Goal: Transaction & Acquisition: Purchase product/service

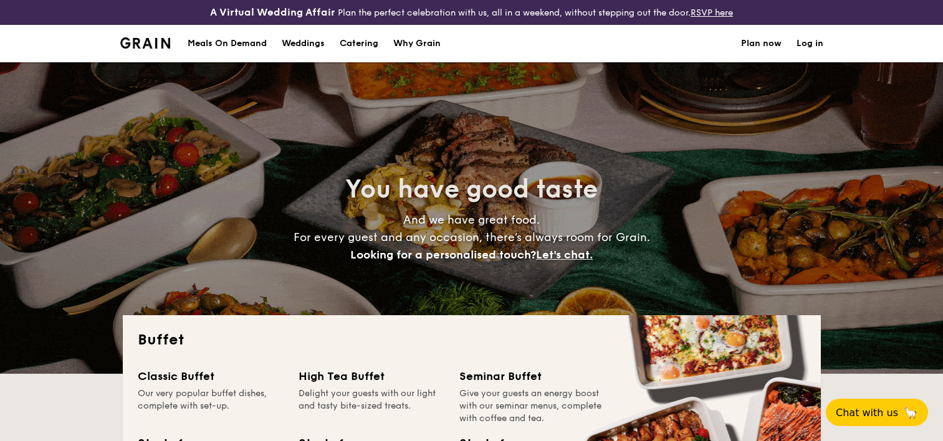
select select
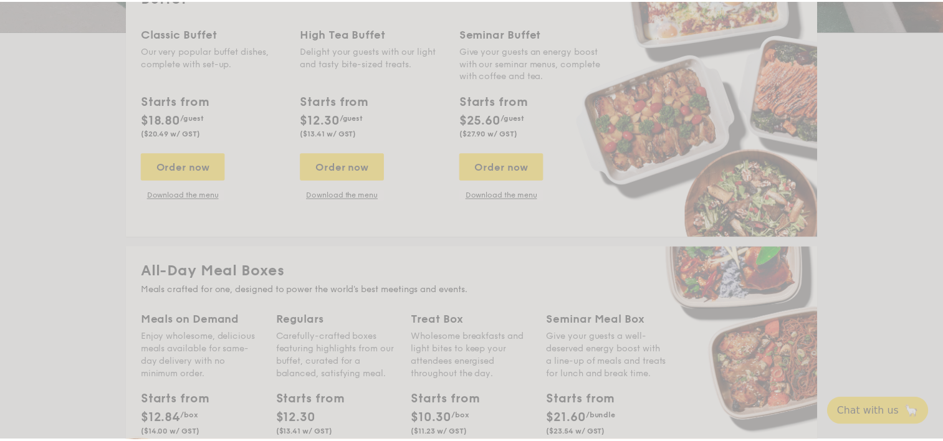
scroll to position [374, 0]
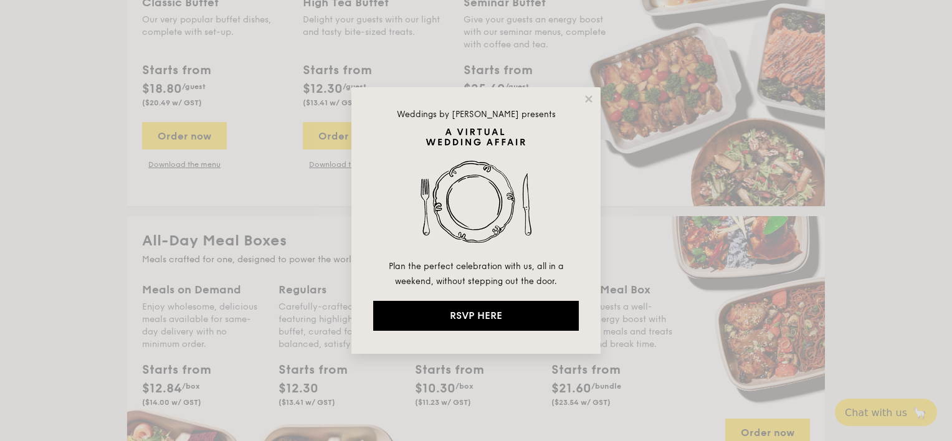
click at [598, 90] on div "Weddings by [PERSON_NAME] presents Plan the perfect celebration with us, all in…" at bounding box center [476, 220] width 249 height 267
click at [588, 96] on icon at bounding box center [588, 99] width 11 height 11
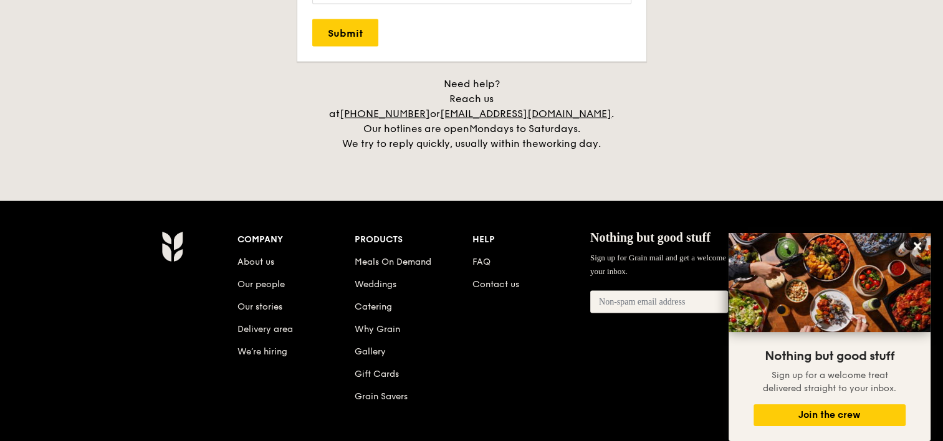
scroll to position [2710, 0]
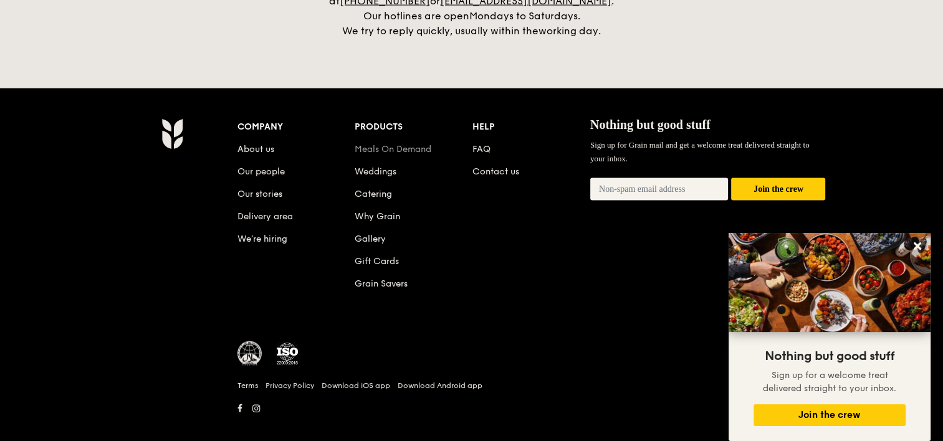
click at [372, 144] on link "Meals On Demand" at bounding box center [393, 149] width 77 height 11
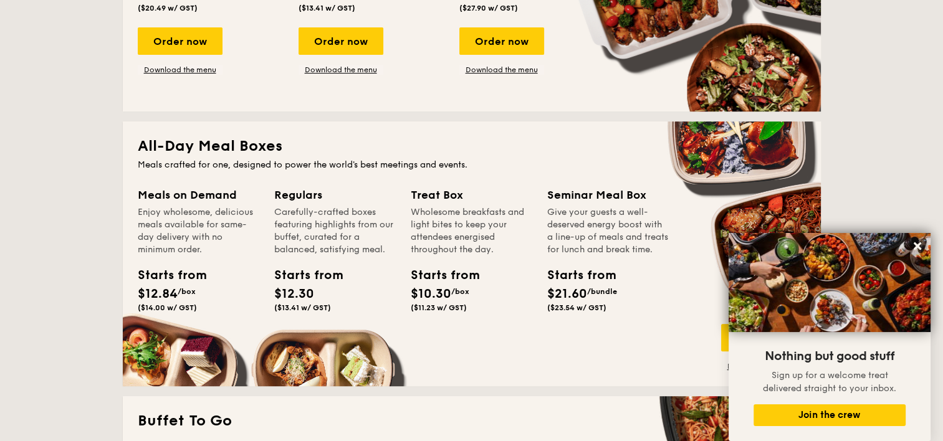
scroll to position [466, 0]
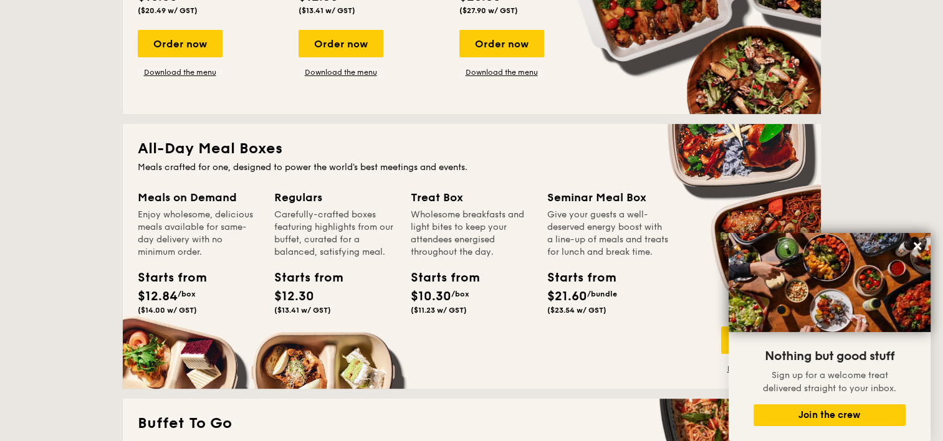
click at [176, 202] on div "Meals on Demand" at bounding box center [199, 197] width 122 height 17
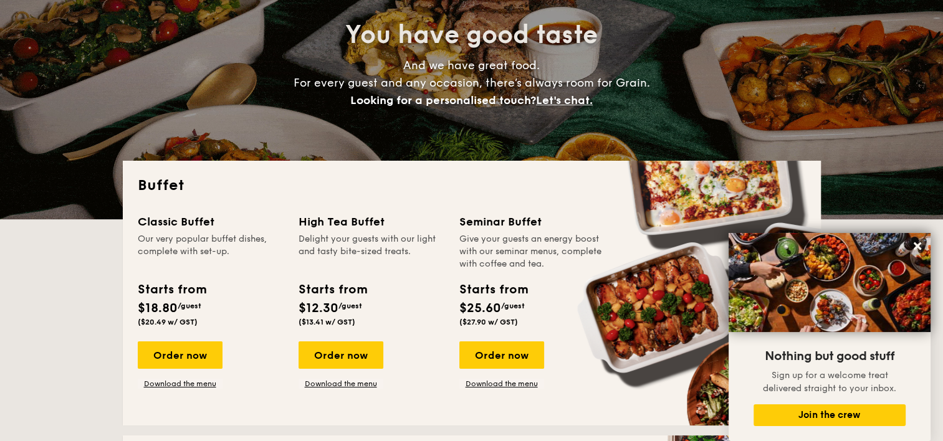
scroll to position [0, 0]
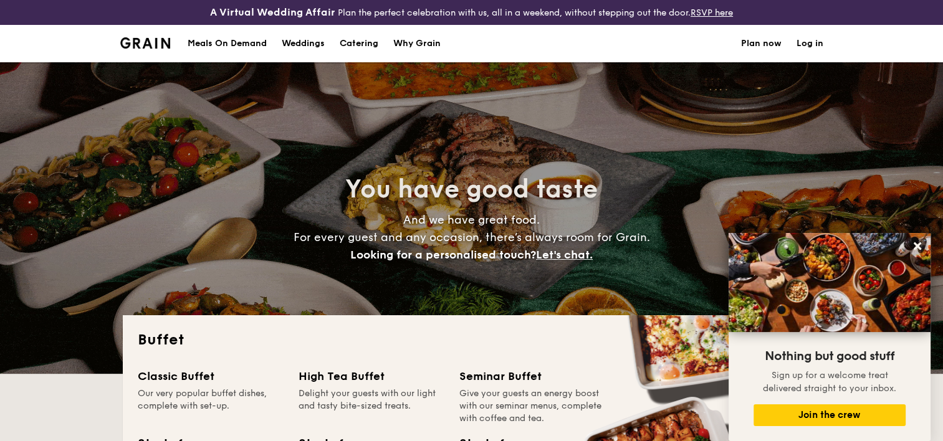
click at [219, 46] on div "Meals On Demand" at bounding box center [227, 43] width 79 height 37
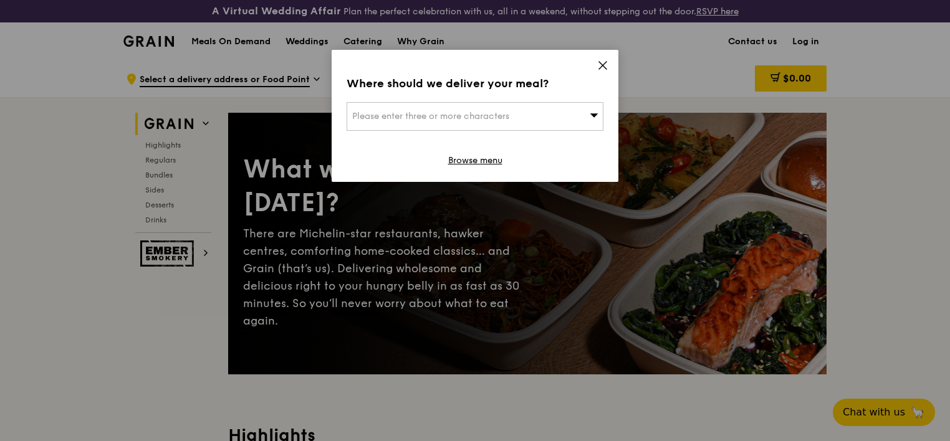
click at [603, 61] on icon at bounding box center [602, 65] width 11 height 11
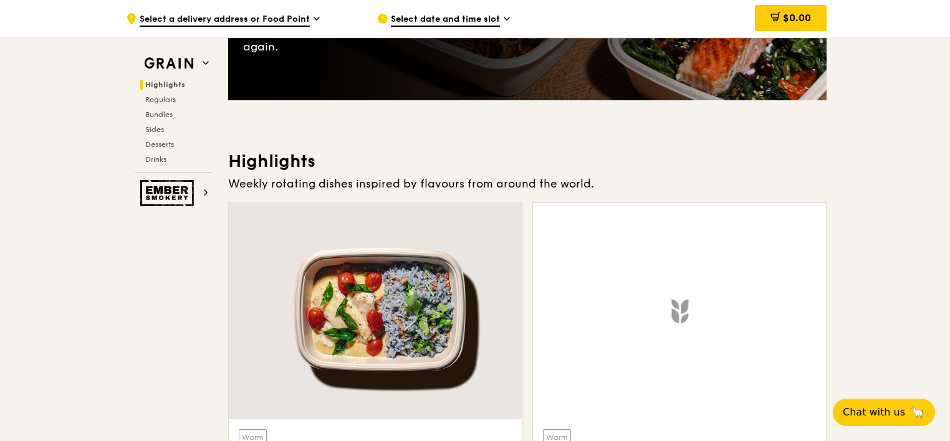
scroll to position [374, 0]
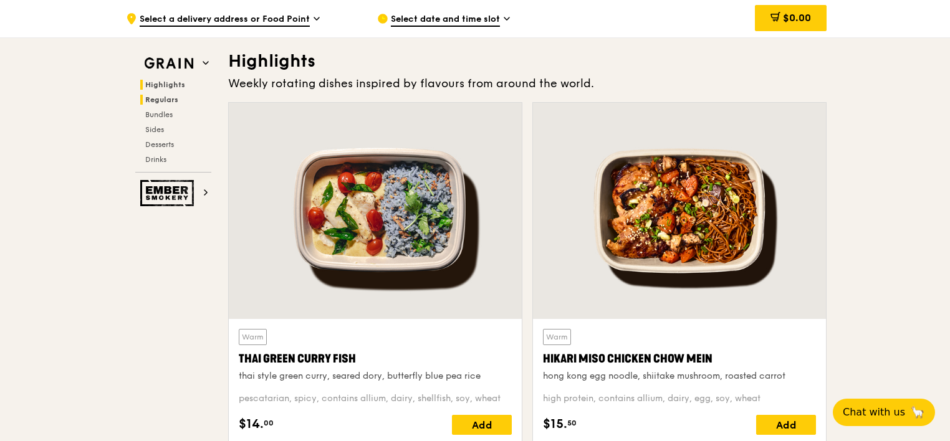
click at [165, 100] on span "Regulars" at bounding box center [161, 99] width 33 height 9
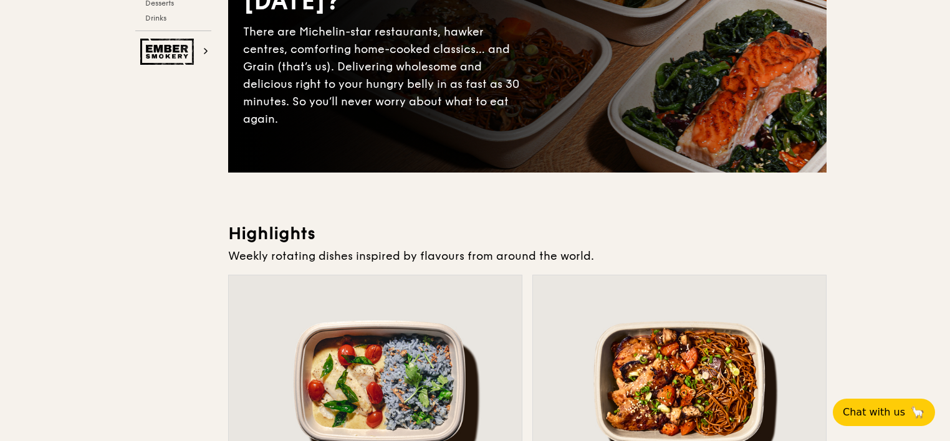
scroll to position [0, 0]
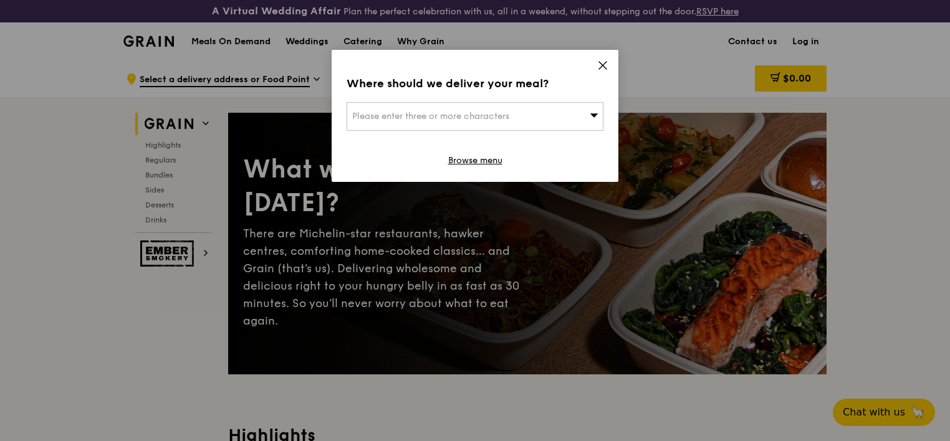
click at [611, 68] on div "Where should we deliver your meal? Please enter three or more characters Browse…" at bounding box center [475, 116] width 287 height 132
click at [606, 64] on icon at bounding box center [602, 65] width 11 height 11
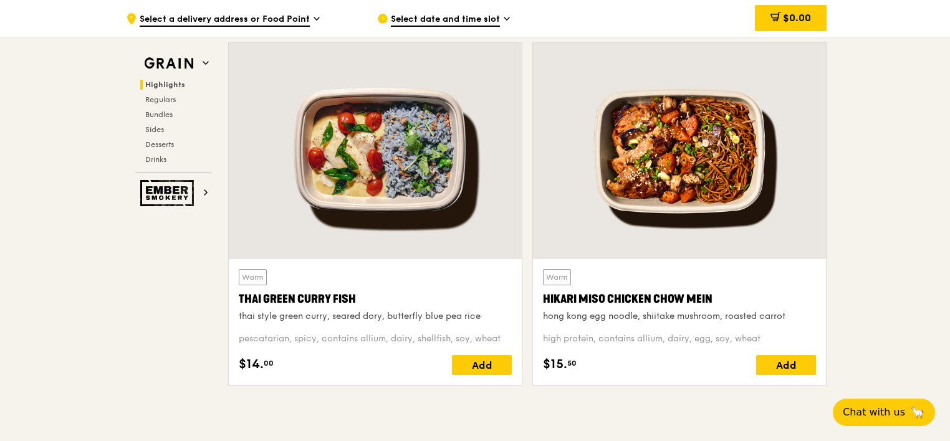
scroll to position [499, 0]
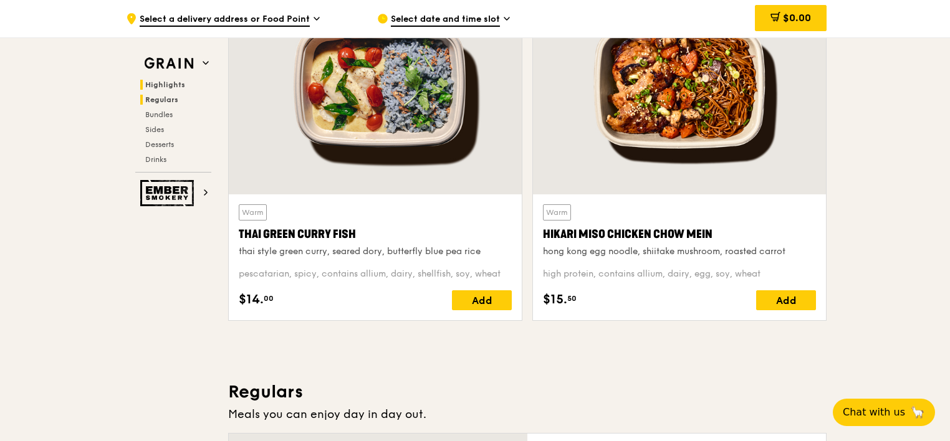
click at [165, 101] on span "Regulars" at bounding box center [161, 99] width 33 height 9
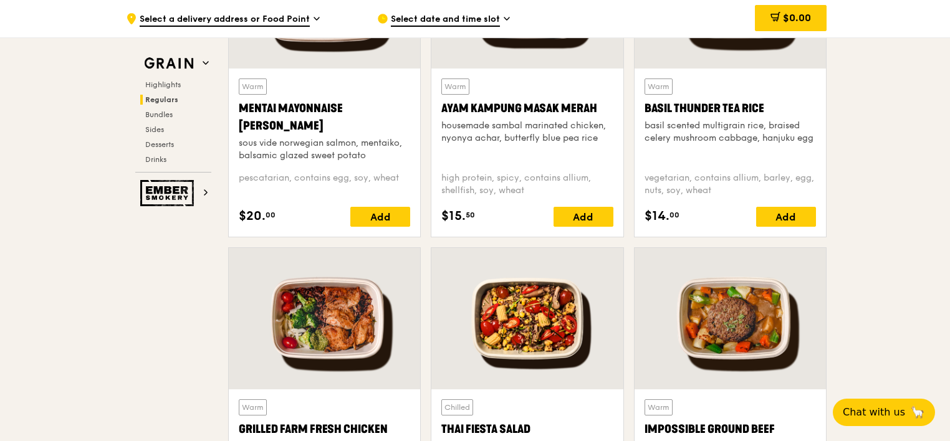
scroll to position [1079, 0]
